Goal: Task Accomplishment & Management: Manage account settings

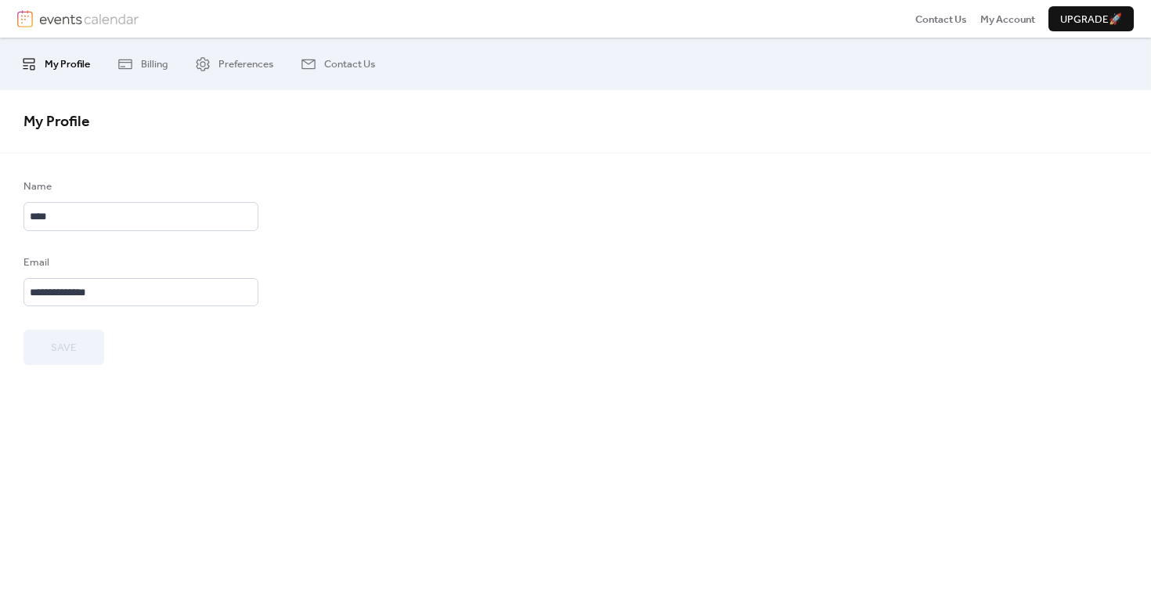
click at [118, 20] on img at bounding box center [88, 18] width 99 height 17
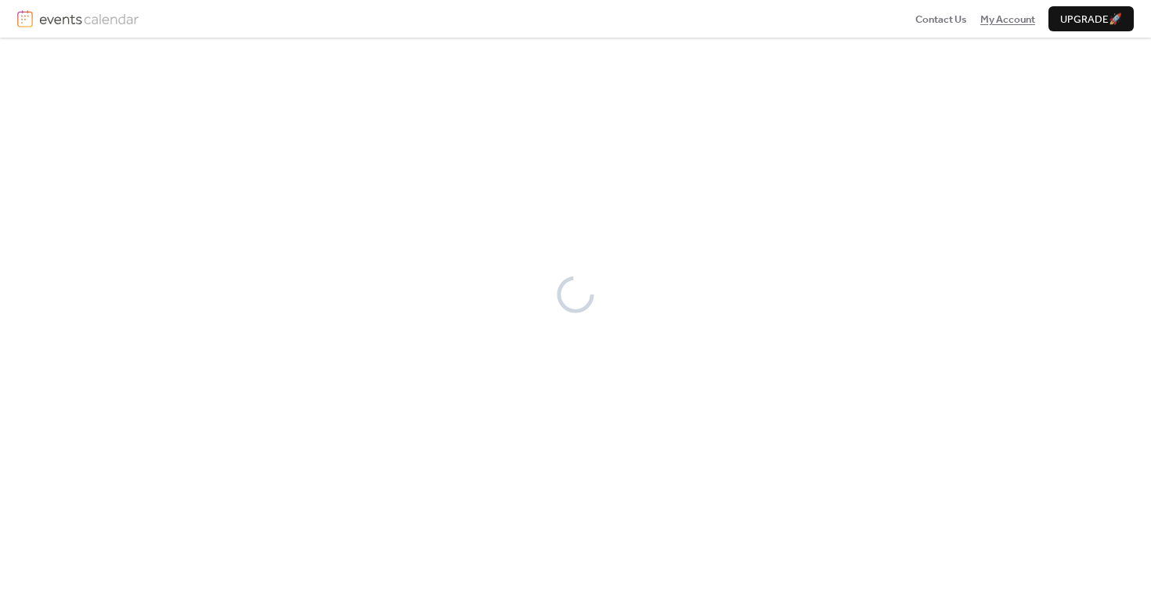
click at [993, 15] on span "My Account" at bounding box center [1007, 20] width 55 height 16
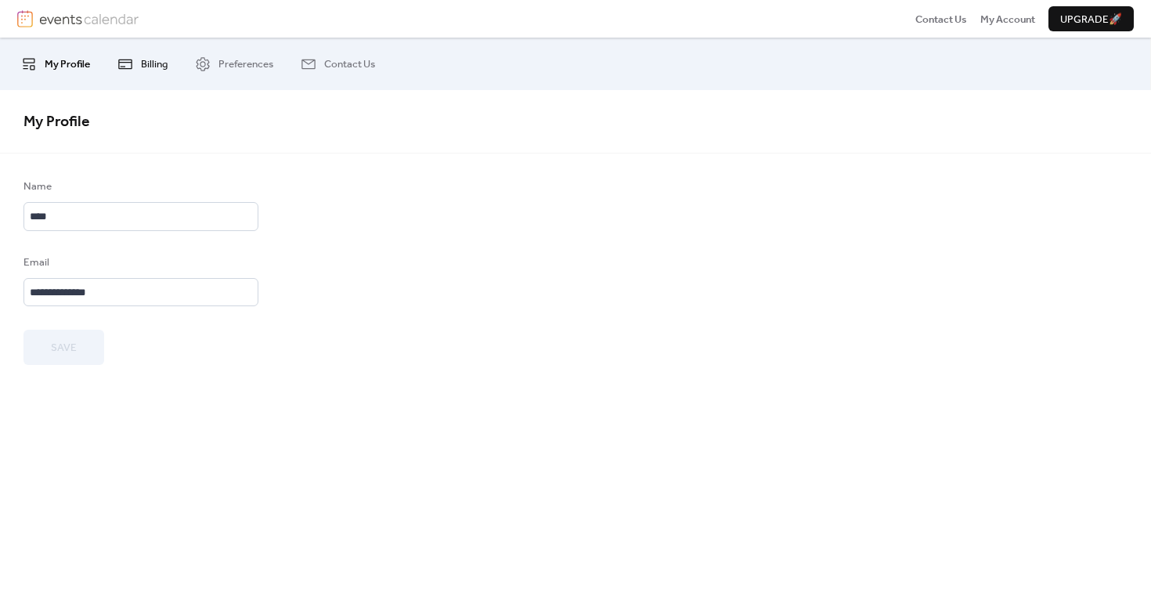
click at [152, 67] on span "Billing" at bounding box center [154, 64] width 27 height 16
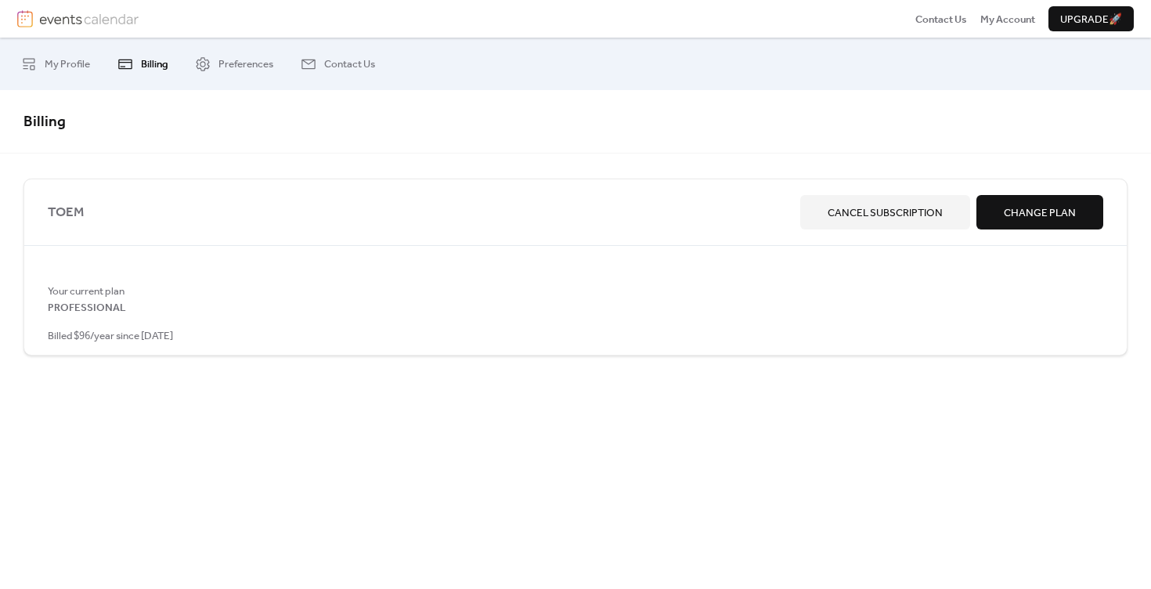
click at [205, 331] on div "Your current plan PROFESSIONAL Billed $96/year since July 17, 2024" at bounding box center [575, 313] width 1102 height 60
click at [130, 341] on span "Billed $96/year since July 17, 2024" at bounding box center [110, 336] width 125 height 16
click at [73, 67] on span "My Profile" at bounding box center [67, 64] width 45 height 16
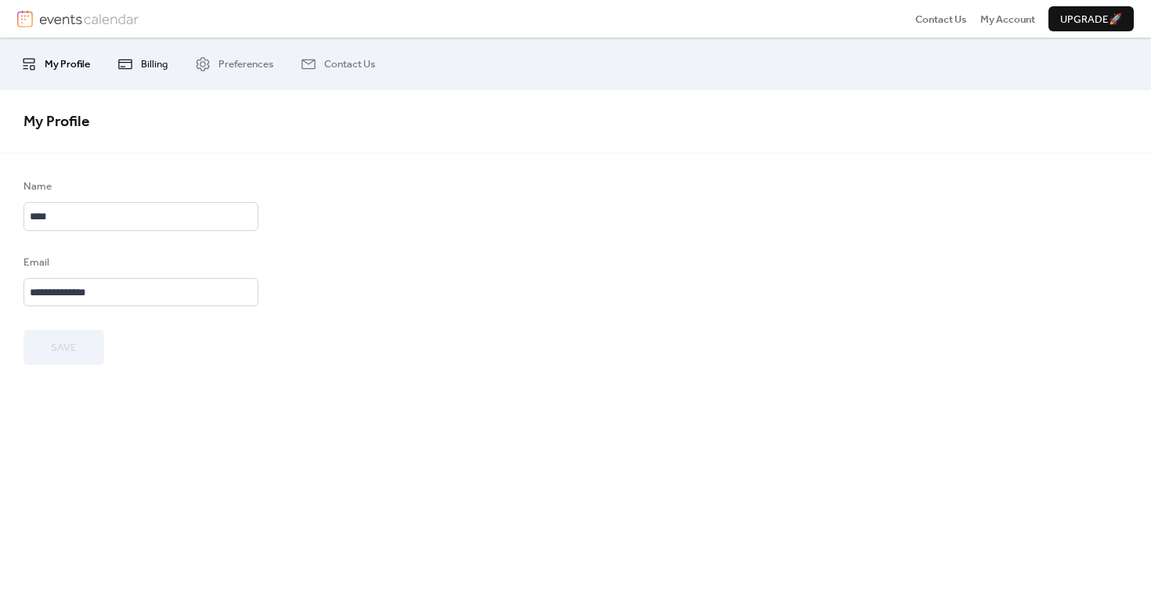
click at [140, 63] on link "Billing" at bounding box center [143, 63] width 74 height 39
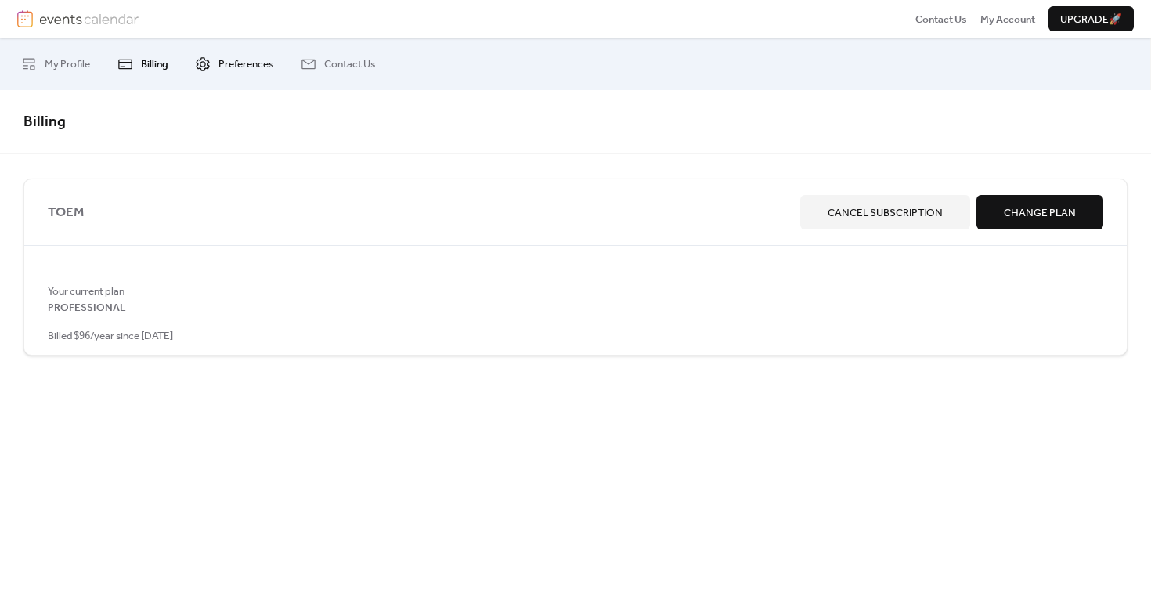
click at [206, 66] on icon at bounding box center [203, 64] width 16 height 16
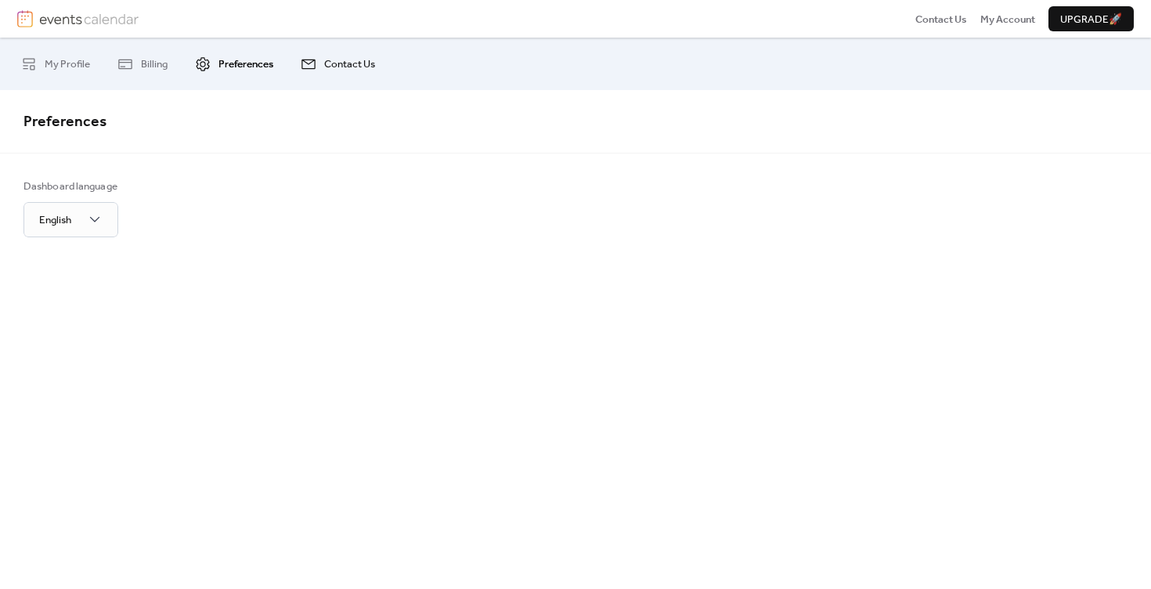
click at [323, 63] on link "Contact Us" at bounding box center [338, 63] width 98 height 39
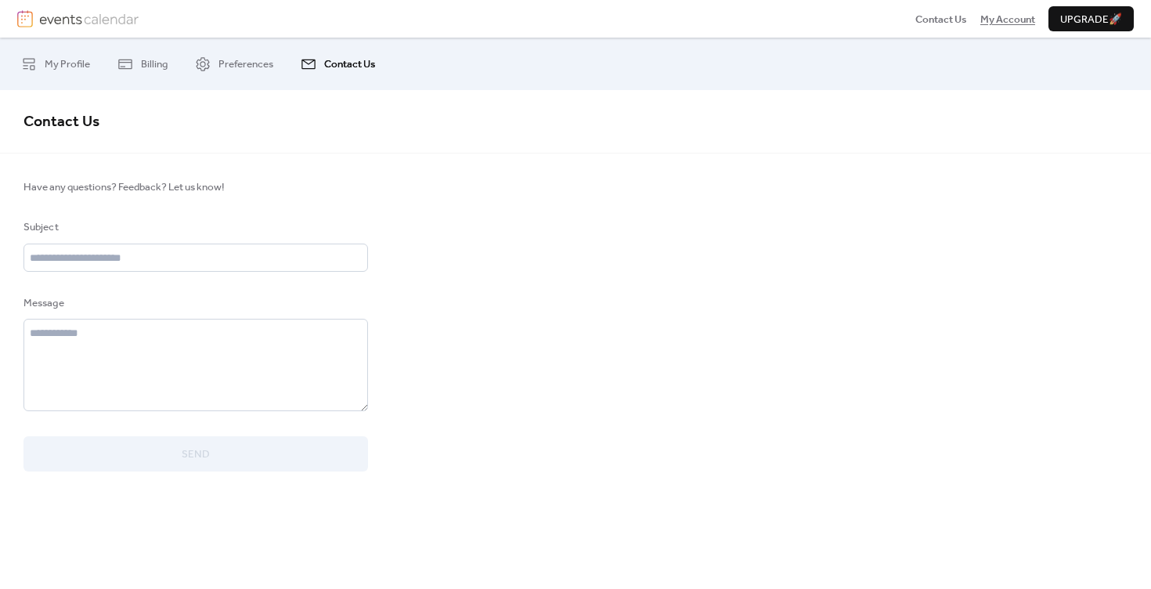
click at [986, 21] on span "My Account" at bounding box center [1007, 20] width 55 height 16
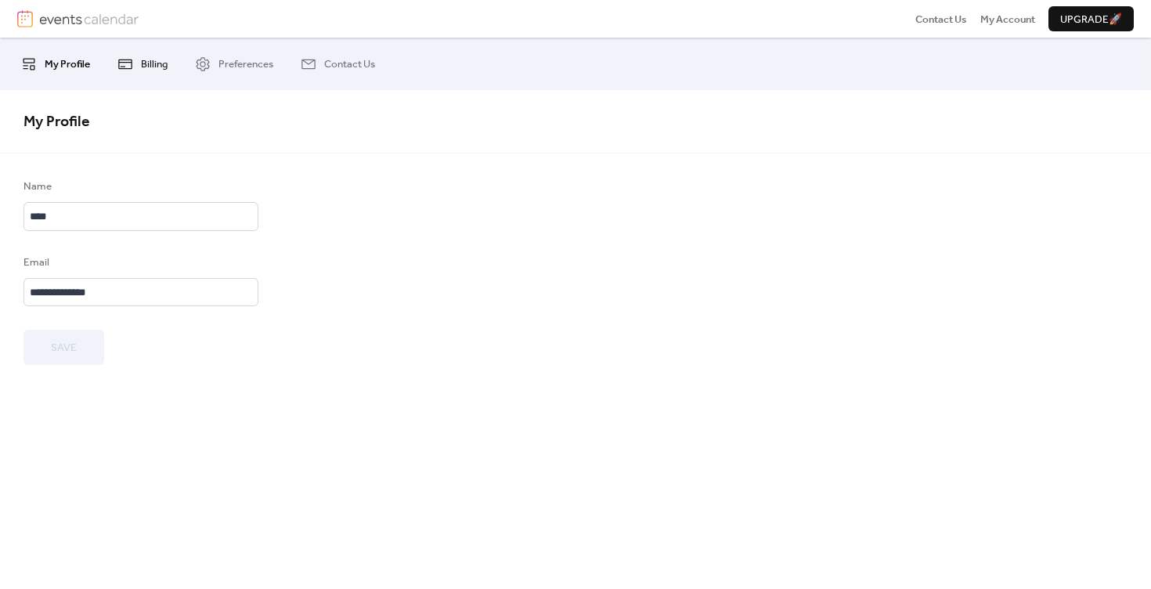
click at [152, 68] on span "Billing" at bounding box center [154, 64] width 27 height 16
